Goal: Use online tool/utility

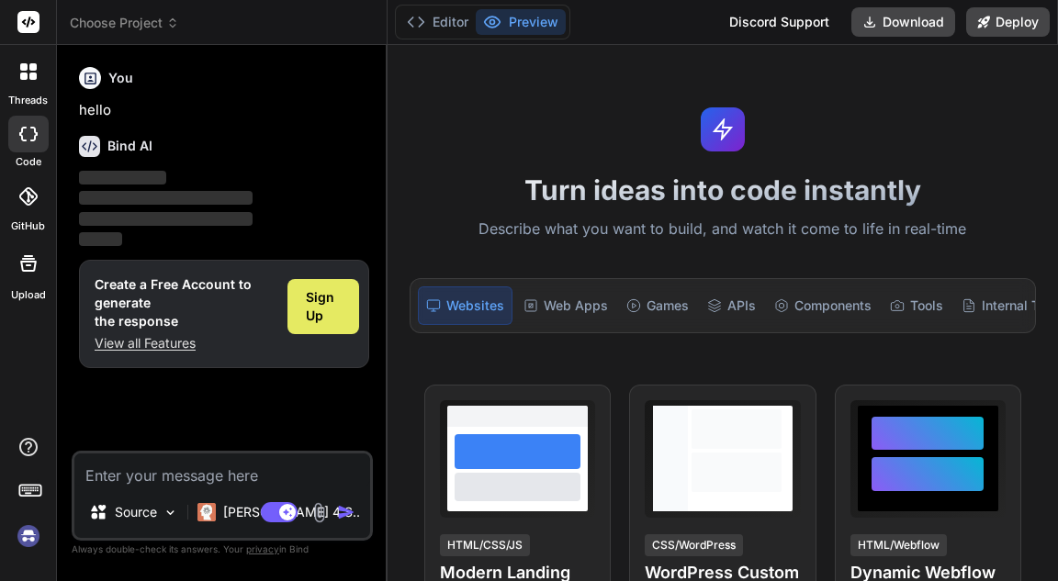
click at [335, 305] on span "Sign Up" at bounding box center [323, 306] width 34 height 37
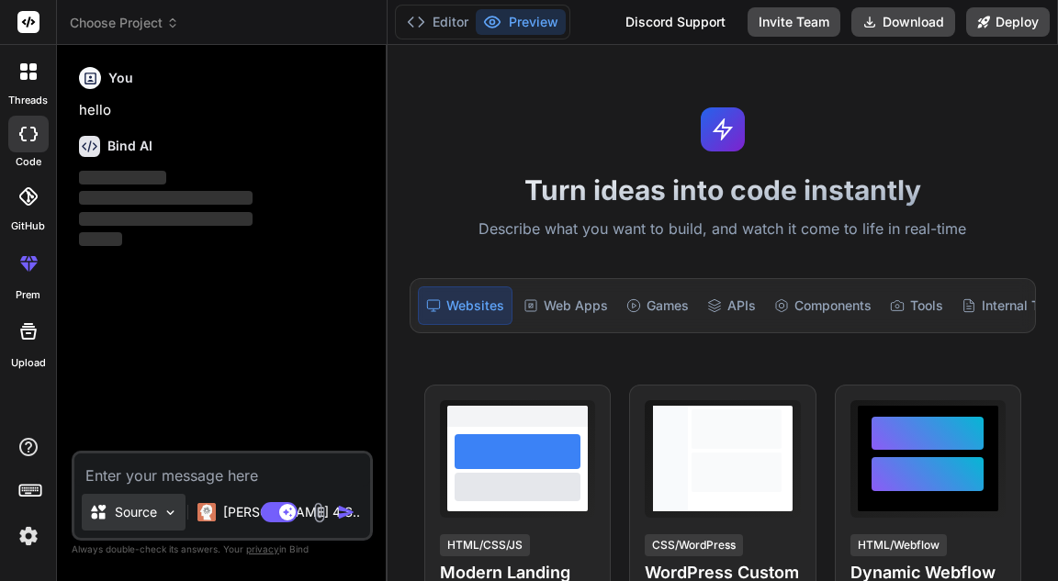
click at [162, 519] on div "Source" at bounding box center [134, 512] width 104 height 37
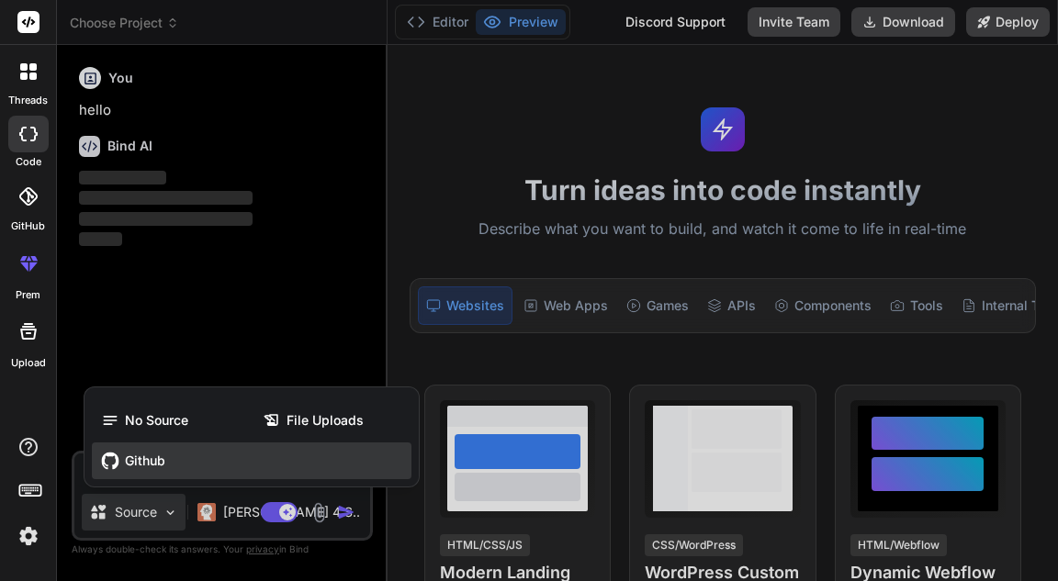
click at [153, 475] on div "Github" at bounding box center [252, 461] width 320 height 37
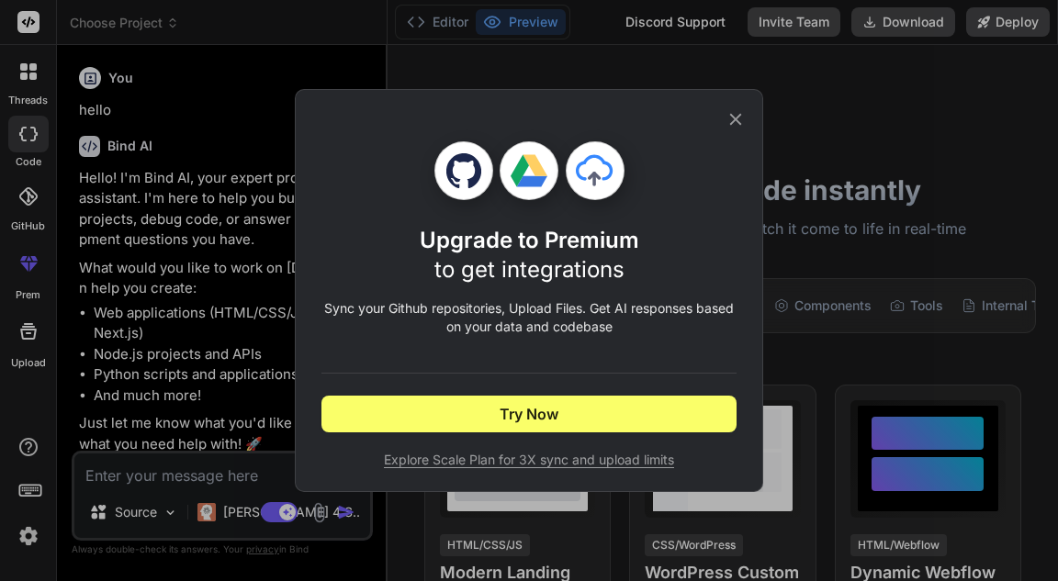
click at [730, 124] on icon at bounding box center [736, 119] width 20 height 20
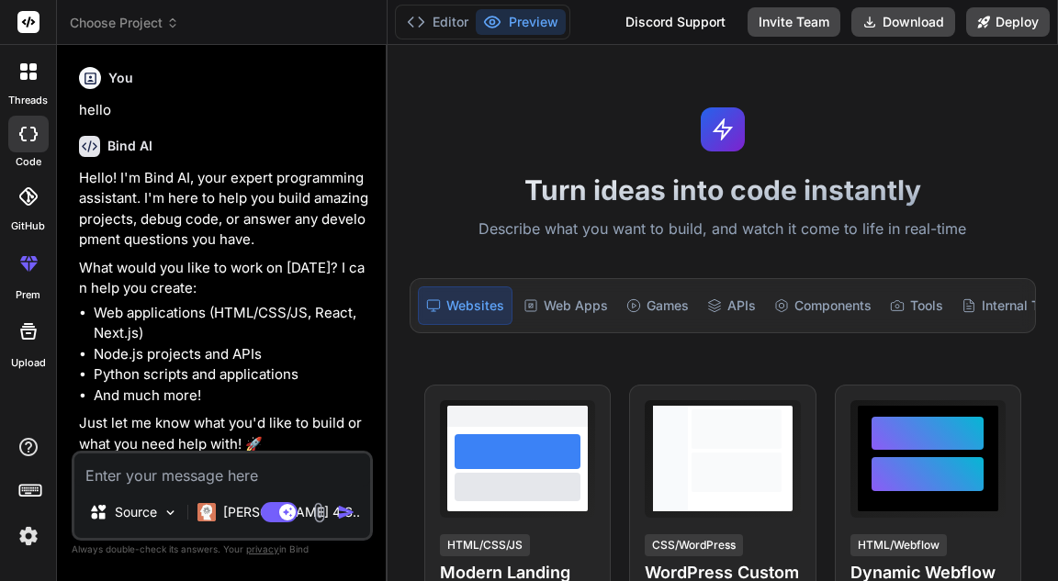
scroll to position [6, 0]
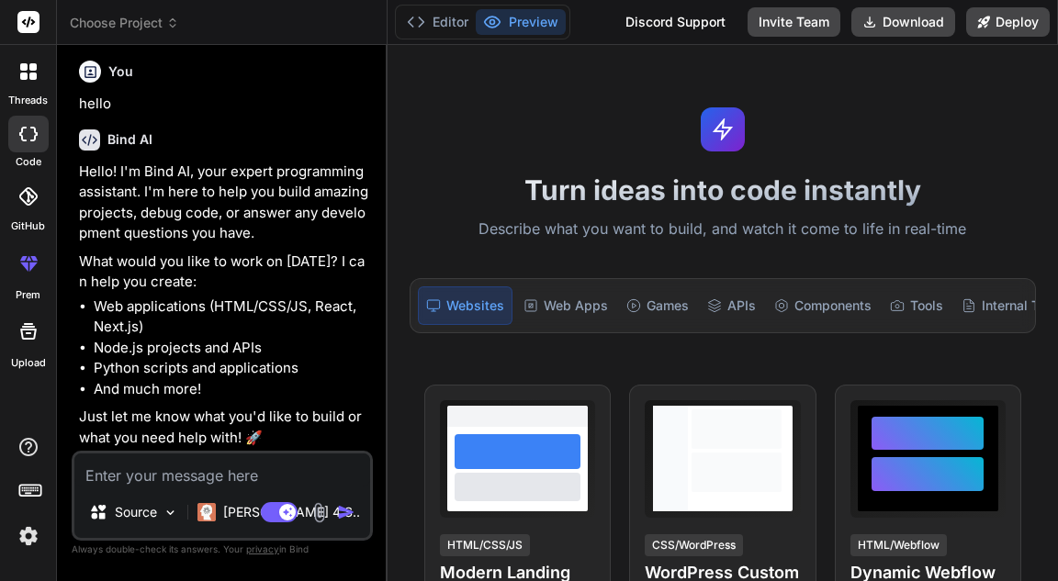
click at [26, 208] on div at bounding box center [28, 196] width 40 height 40
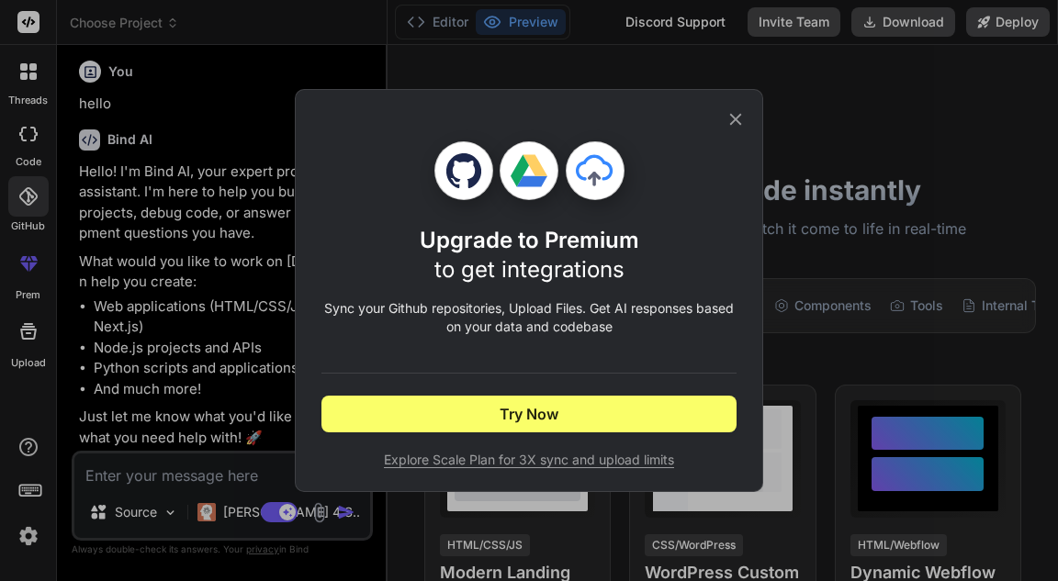
click at [736, 122] on icon at bounding box center [736, 119] width 20 height 20
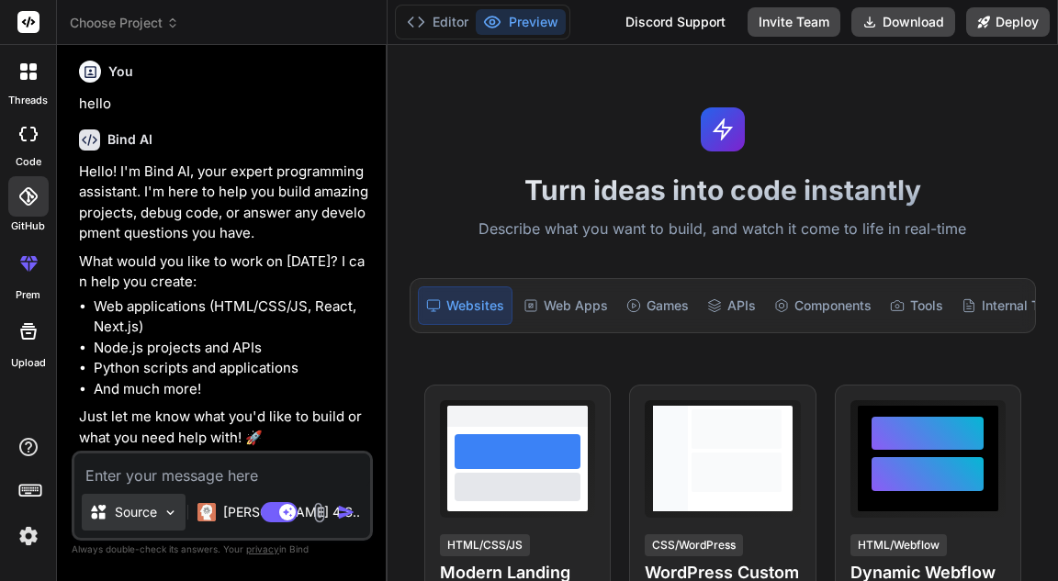
click at [134, 512] on p "Source" at bounding box center [136, 512] width 42 height 18
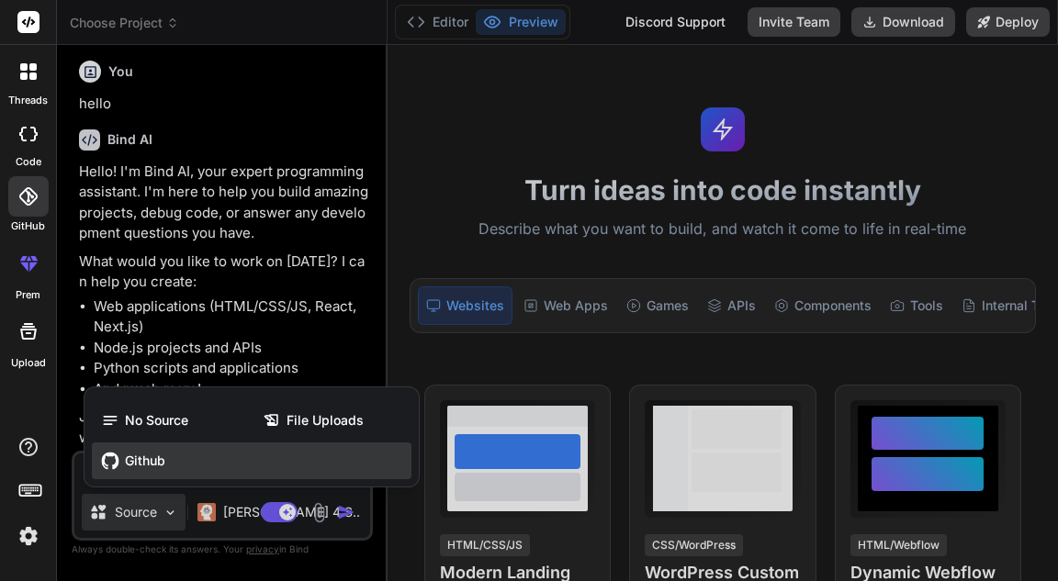
click at [156, 464] on span "Github" at bounding box center [145, 461] width 40 height 18
type textarea "x"
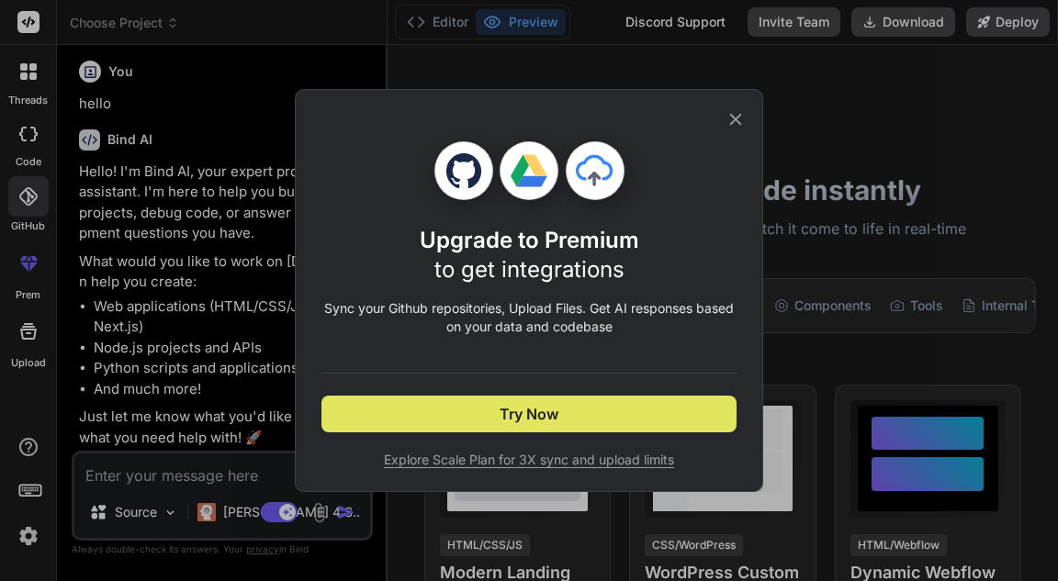
click at [512, 407] on span "Try Now" at bounding box center [529, 414] width 59 height 22
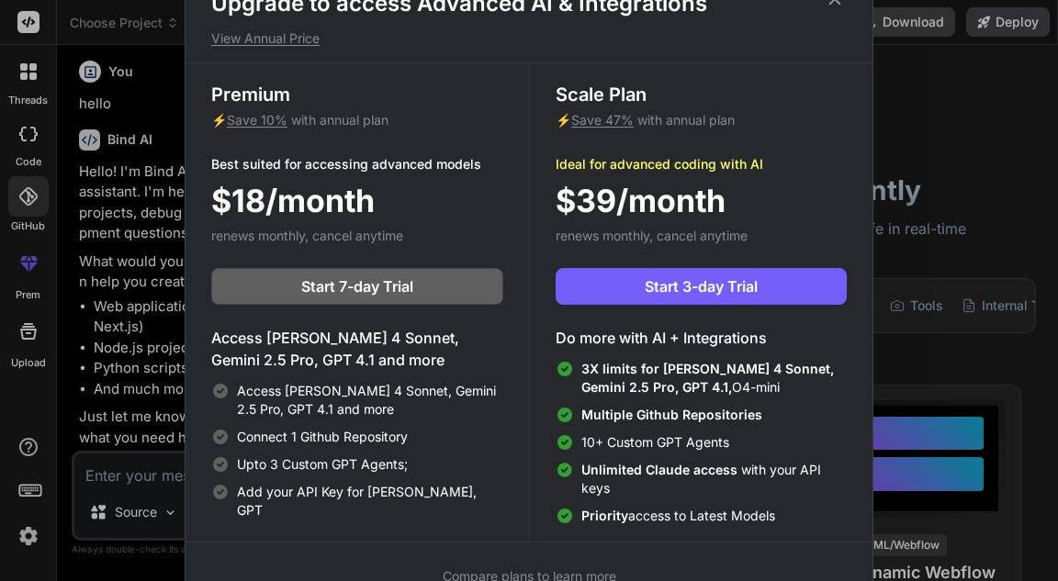
scroll to position [0, 0]
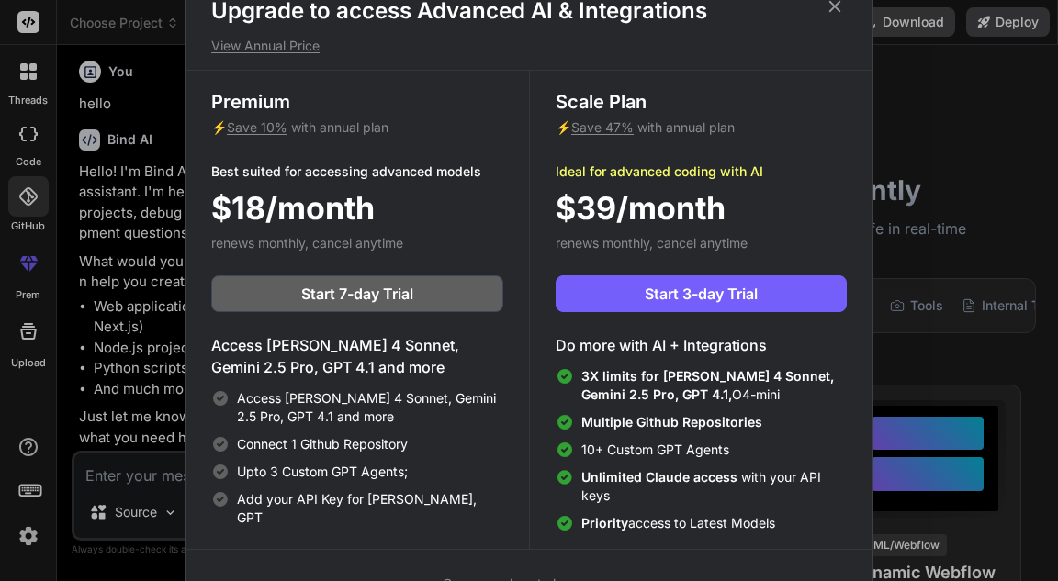
click at [831, 13] on icon at bounding box center [835, 6] width 20 height 20
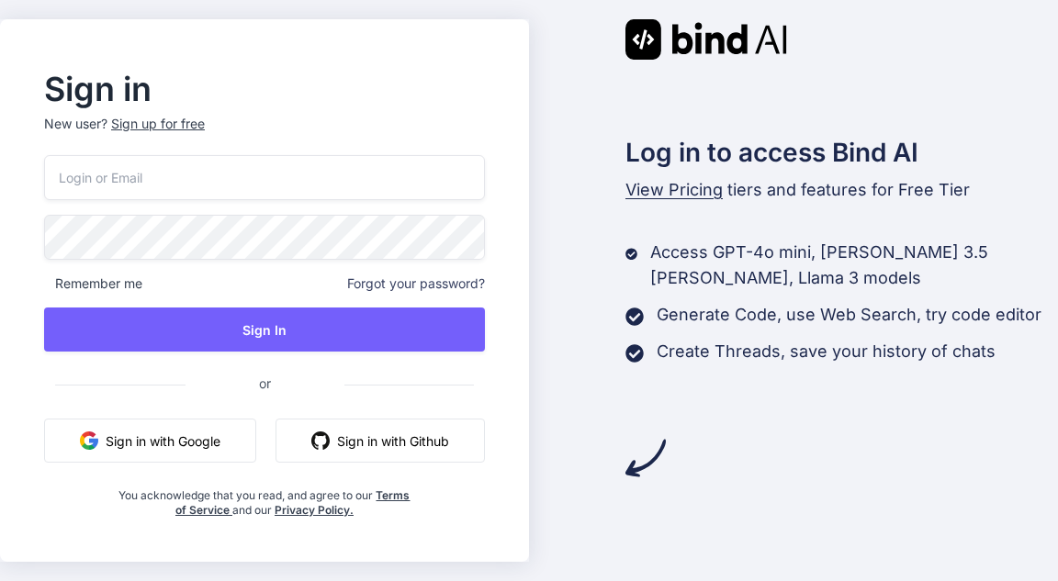
click at [185, 441] on button "Sign in with Google" at bounding box center [150, 441] width 212 height 44
